Goal: Information Seeking & Learning: Learn about a topic

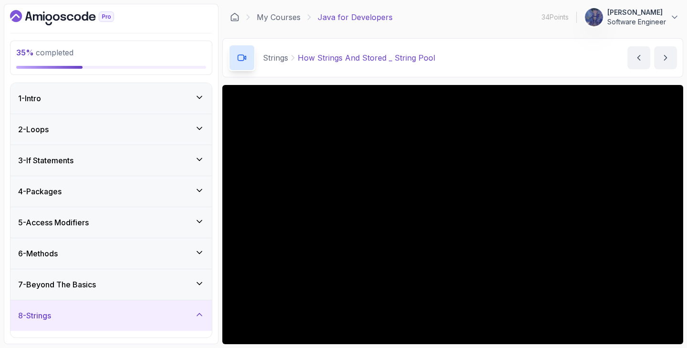
scroll to position [185, 0]
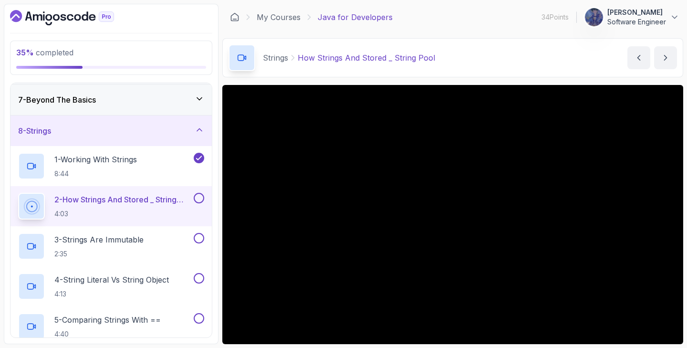
click at [171, 200] on p "2 - How Strings And Stored _ String Pool" at bounding box center [122, 199] width 137 height 11
click at [197, 196] on button at bounding box center [199, 198] width 10 height 10
click at [160, 245] on div "3 - Strings Are Immutable 2:35" at bounding box center [105, 246] width 174 height 27
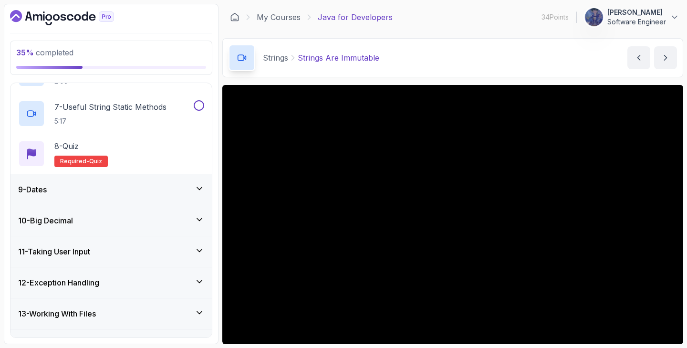
scroll to position [2, 0]
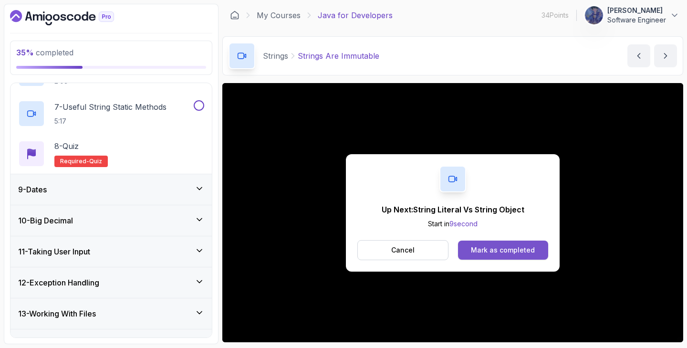
click at [484, 246] on div "Mark as completed" at bounding box center [503, 250] width 64 height 10
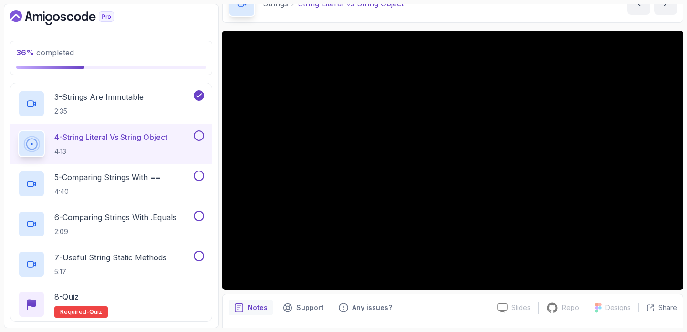
scroll to position [57, 0]
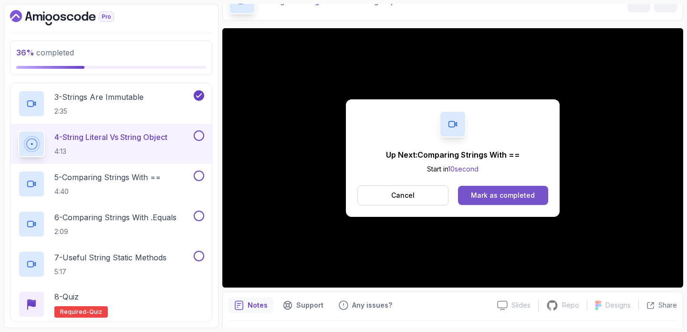
click at [511, 195] on div "Mark as completed" at bounding box center [503, 195] width 64 height 10
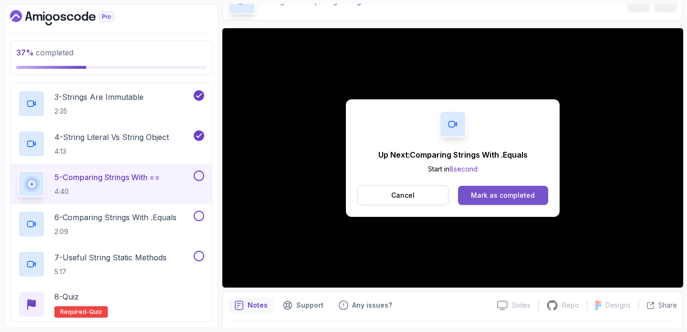
click at [521, 196] on div "Mark as completed" at bounding box center [503, 195] width 64 height 10
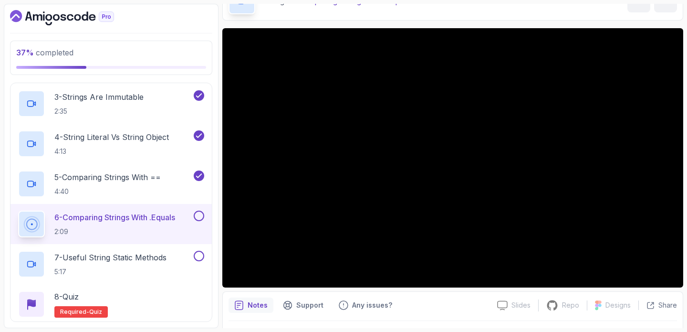
click at [202, 215] on button at bounding box center [199, 215] width 10 height 10
click at [194, 210] on button at bounding box center [199, 215] width 10 height 10
click at [201, 209] on div "6 - Comparing Strings With .Equals 2:09" at bounding box center [110, 224] width 201 height 40
click at [199, 218] on button at bounding box center [199, 215] width 10 height 10
click at [156, 254] on p "7 - Useful String Static Methods" at bounding box center [110, 256] width 112 height 11
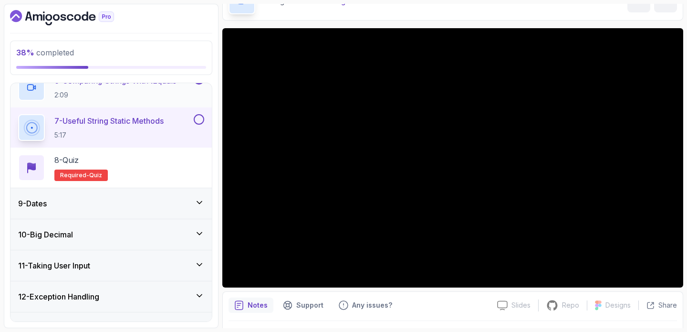
scroll to position [465, 0]
